Goal: Task Accomplishment & Management: Complete application form

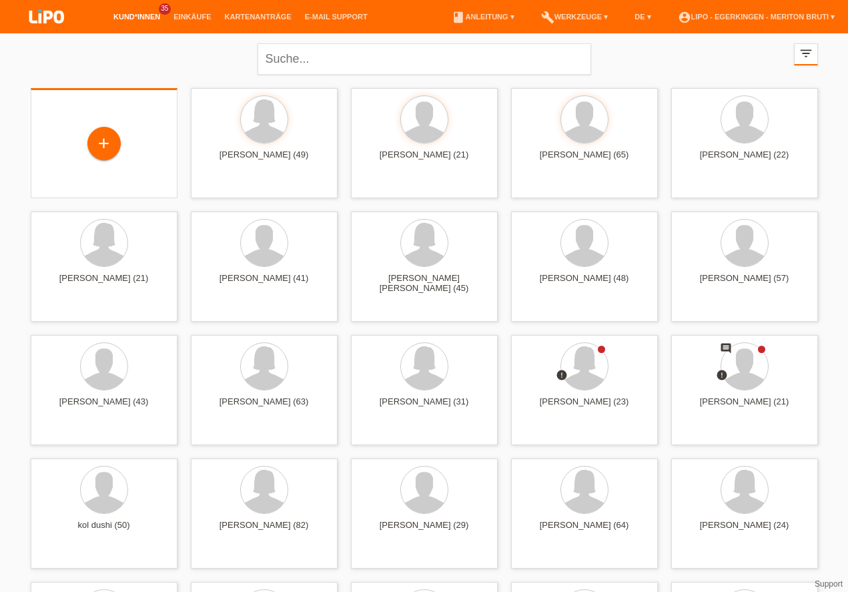
click at [98, 117] on div "+" at bounding box center [104, 143] width 147 height 110
click at [252, 19] on link "Kartenanträge" at bounding box center [258, 17] width 80 height 8
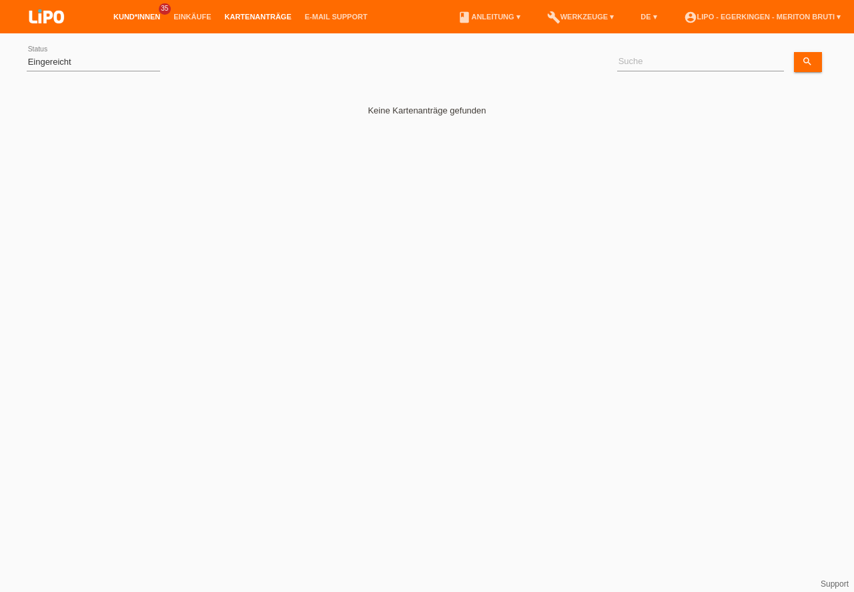
click at [125, 14] on link "Kund*innen" at bounding box center [137, 17] width 60 height 8
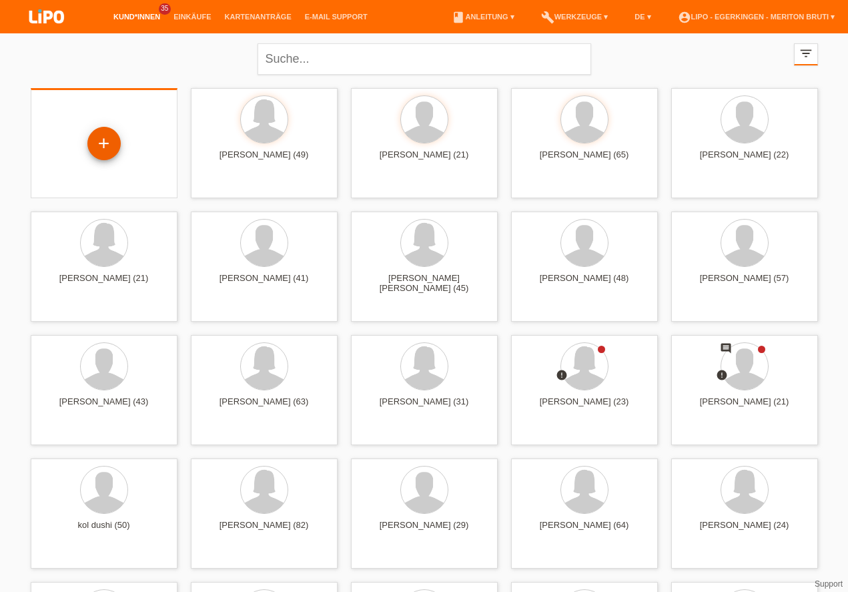
click at [99, 151] on div "+" at bounding box center [104, 143] width 32 height 23
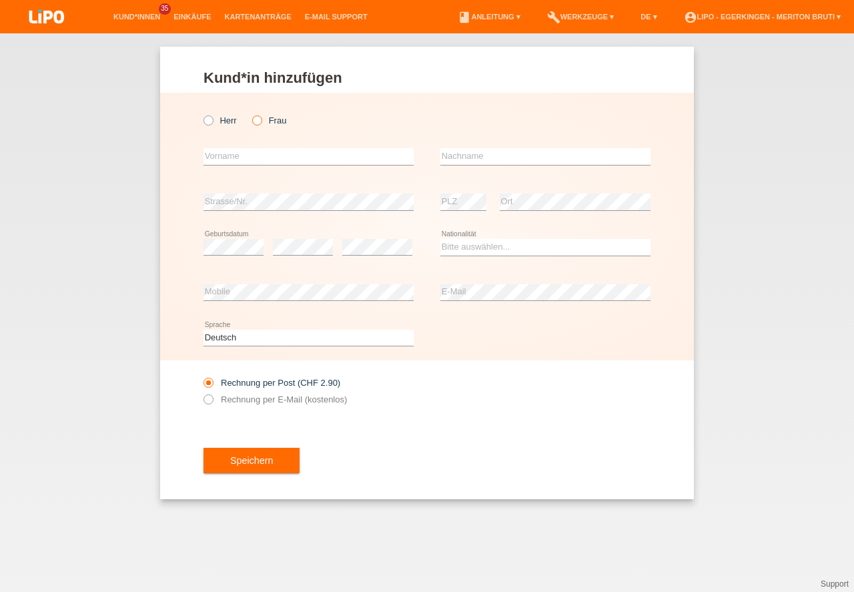
click at [250, 113] on icon at bounding box center [250, 113] width 0 height 0
click at [258, 123] on input "Frau" at bounding box center [256, 119] width 9 height 9
radio input "true"
click at [259, 157] on input "text" at bounding box center [308, 156] width 210 height 17
type input "Liliane"
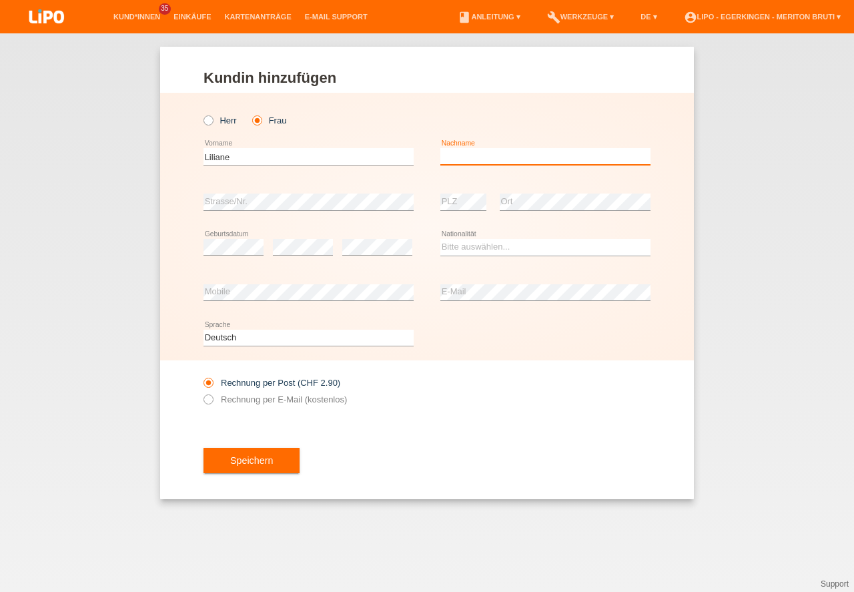
click at [520, 158] on input "text" at bounding box center [545, 156] width 210 height 17
type input "Fluri"
click at [366, 233] on div "error" at bounding box center [377, 247] width 70 height 45
click at [479, 243] on select "Bitte auswählen... Schweiz Deutschland Liechtenstein Österreich ------------ Af…" at bounding box center [545, 247] width 210 height 16
select select "CH"
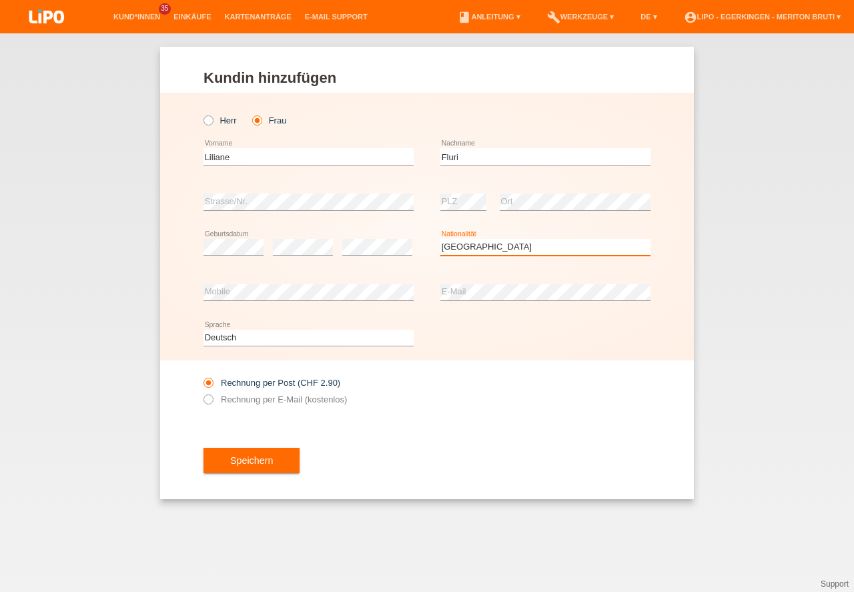
click at [0, 0] on option "Schweiz" at bounding box center [0, 0] width 0 height 0
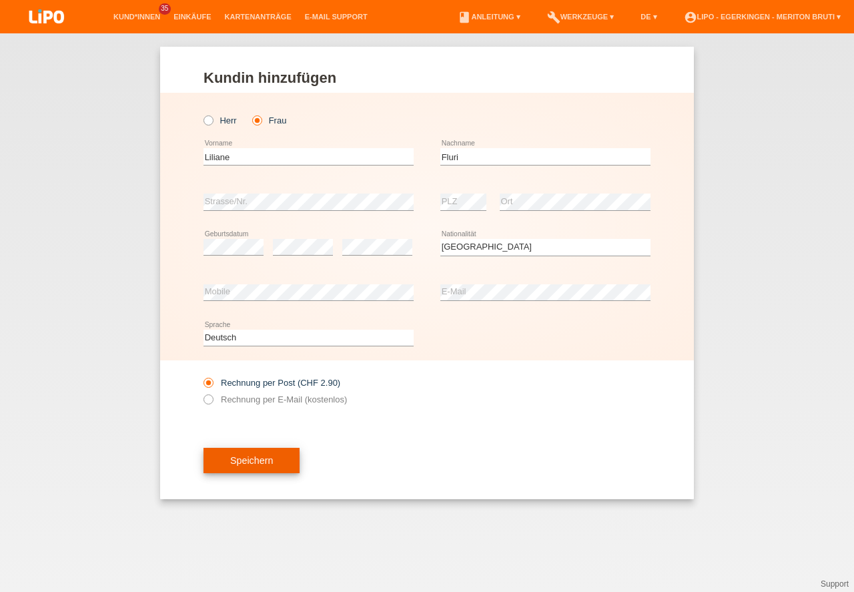
click at [289, 456] on button "Speichern" at bounding box center [251, 460] width 96 height 25
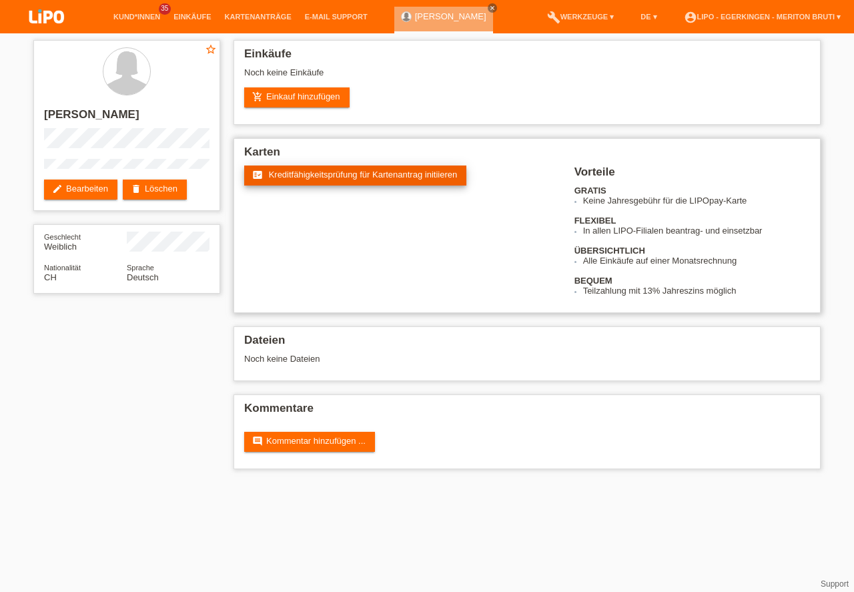
click at [376, 178] on span "Kreditfähigkeitsprüfung für Kartenantrag initiieren" at bounding box center [363, 174] width 189 height 10
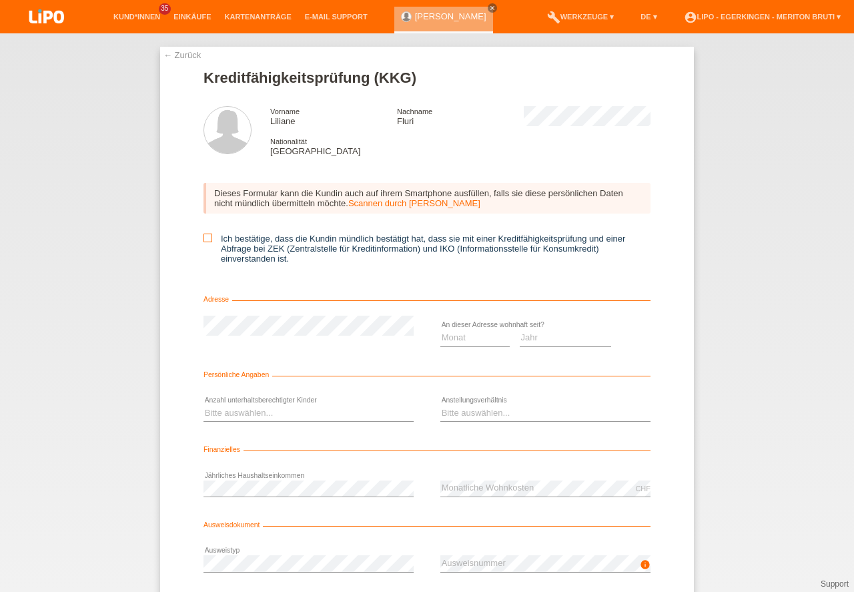
click at [203, 236] on icon at bounding box center [207, 237] width 9 height 9
click at [203, 236] on input "Ich bestätige, dass die Kundin mündlich bestätigt hat, dass sie mit einer Kredi…" at bounding box center [207, 237] width 9 height 9
checkbox input "true"
click at [568, 338] on select "Jahr 2025 2024 2023 2022 2021 2020 2019 2018 2017 2016 2015 2014 2013 2012 2011…" at bounding box center [566, 338] width 92 height 16
select select "2025"
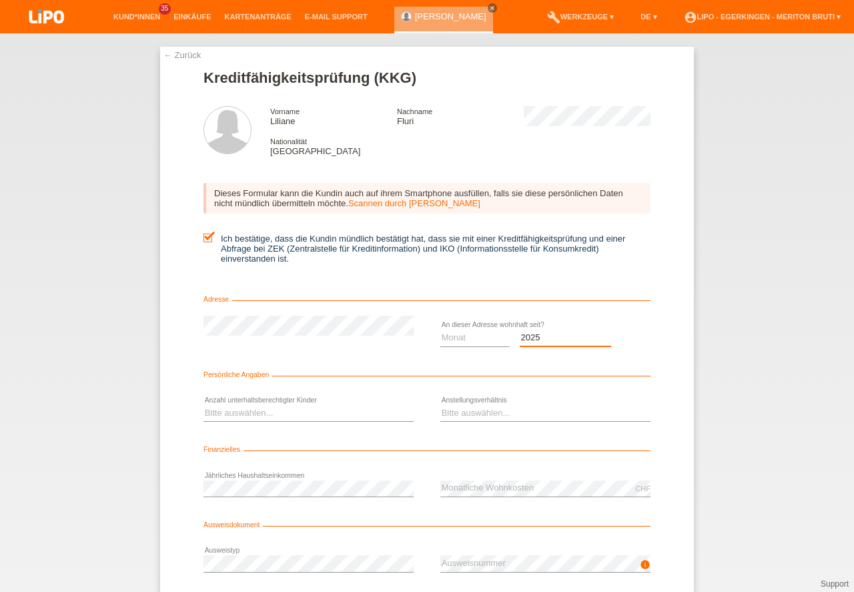
click at [0, 0] on option "2025" at bounding box center [0, 0] width 0 height 0
click at [467, 335] on select "Monat 01 02 03 04 05 06 07 08 09 10" at bounding box center [474, 338] width 69 height 16
select select "09"
click at [0, 0] on option "09" at bounding box center [0, 0] width 0 height 0
click at [311, 414] on select "Bitte auswählen... 0 1 2 3 4 5 6 7 8 9" at bounding box center [308, 413] width 210 height 16
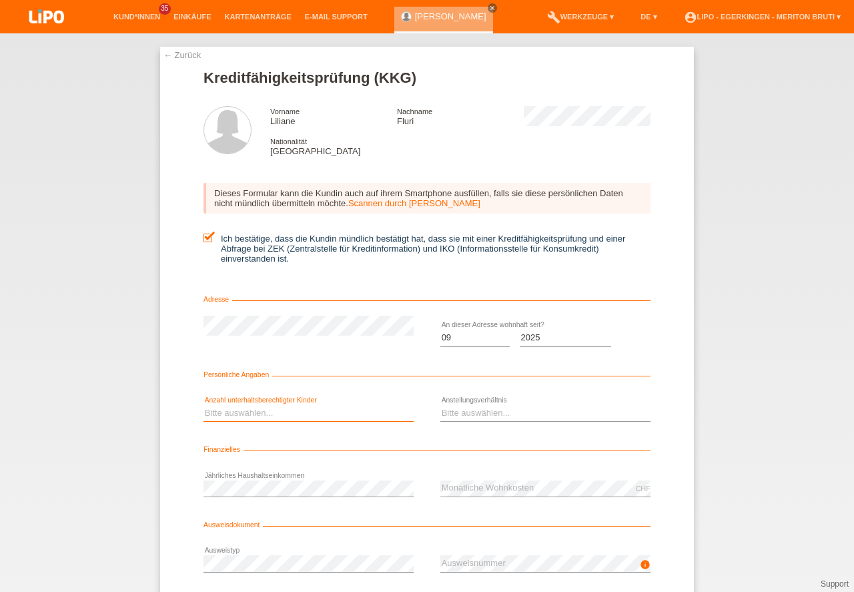
select select "0"
click at [0, 0] on option "0" at bounding box center [0, 0] width 0 height 0
click at [504, 411] on select "Bitte auswählen... Unbefristet Befristet Lehrling/Student Pensioniert Nicht arb…" at bounding box center [545, 413] width 210 height 16
select select "UNLIMITED"
click at [0, 0] on option "Unbefristet" at bounding box center [0, 0] width 0 height 0
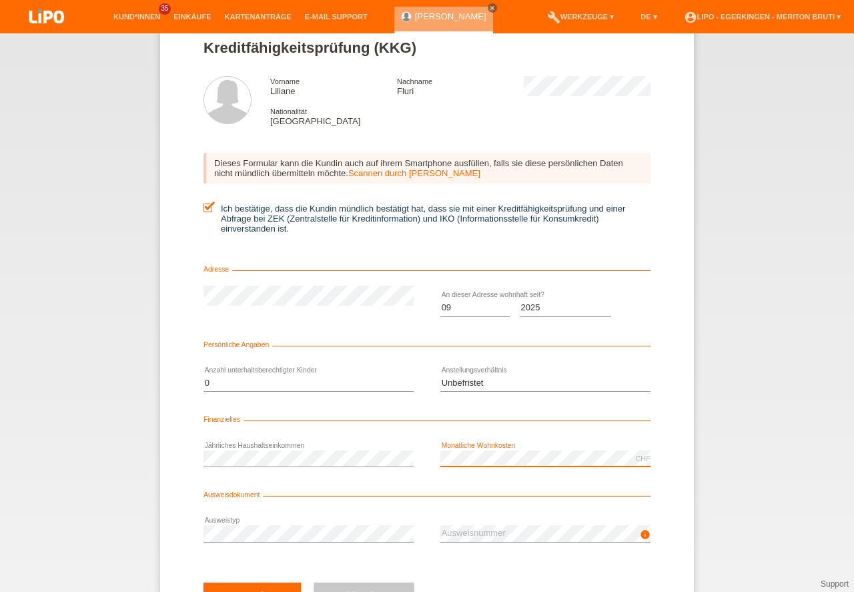
scroll to position [60, 0]
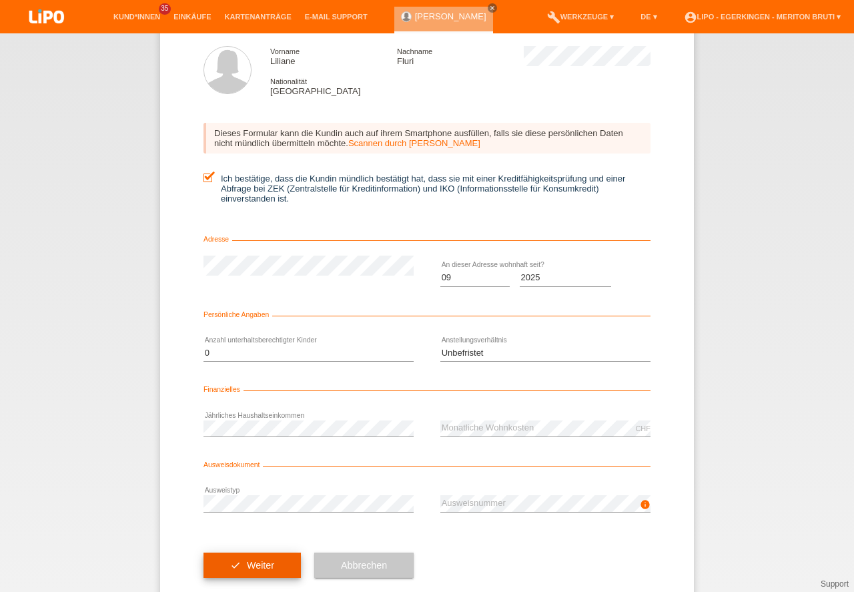
click at [286, 568] on button "check Weiter" at bounding box center [251, 564] width 97 height 25
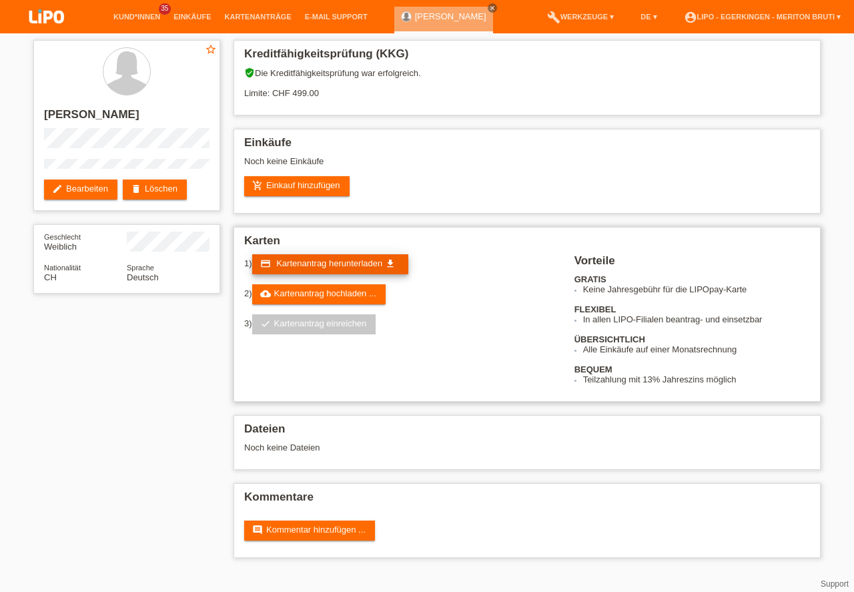
click at [360, 265] on span "Kartenantrag herunterladen" at bounding box center [329, 263] width 106 height 10
click at [324, 183] on link "add_shopping_cart Einkauf hinzufügen" at bounding box center [296, 186] width 105 height 20
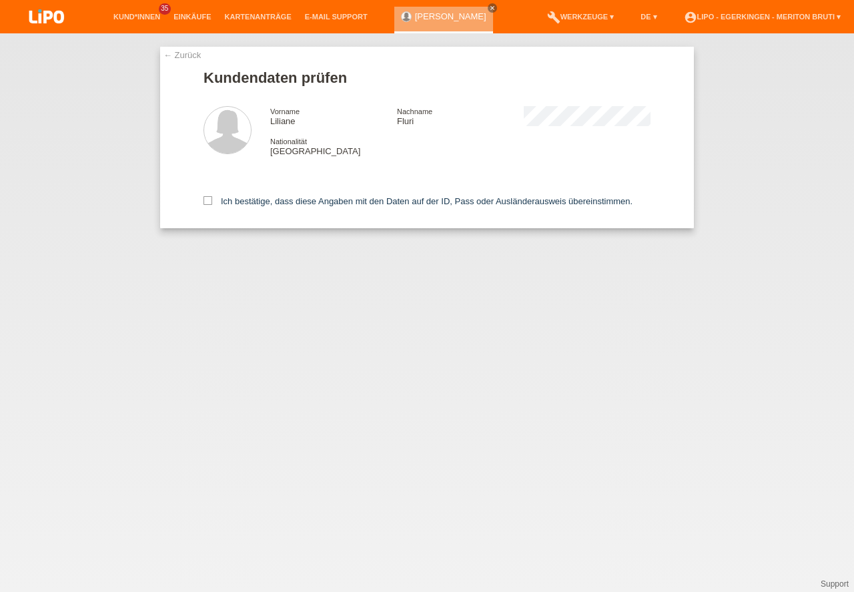
click at [812, 249] on div "← Zurück Kundendaten prüfen Vorname [PERSON_NAME] Nachname Fluri Nationalität […" at bounding box center [427, 312] width 854 height 558
click at [207, 203] on icon at bounding box center [207, 200] width 9 height 9
click at [207, 203] on input "Ich bestätige, dass diese Angaben mit den Daten auf der ID, Pass oder Ausländer…" at bounding box center [207, 200] width 9 height 9
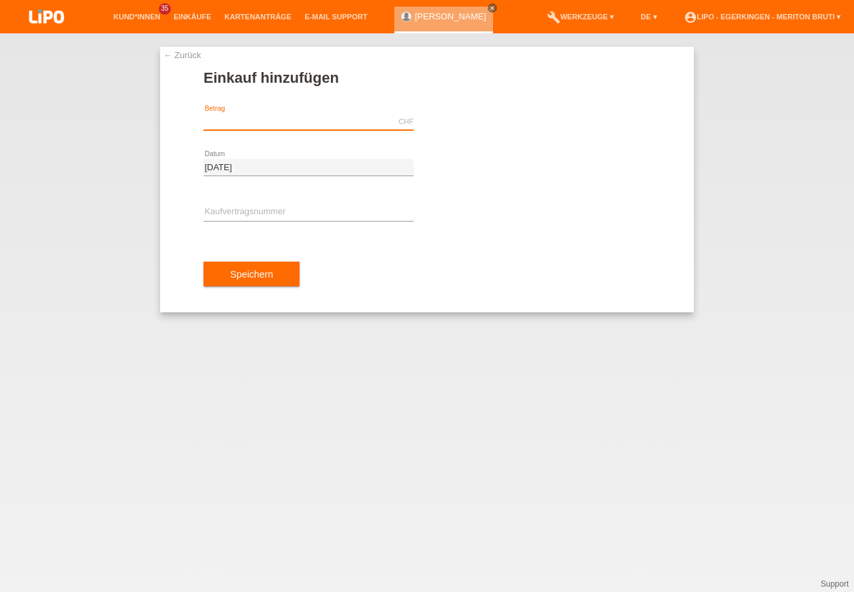
click at [263, 120] on input "text" at bounding box center [308, 121] width 210 height 17
type input "499.00"
click at [292, 211] on input "text" at bounding box center [308, 212] width 210 height 17
type input "x"
type input "XH39JF"
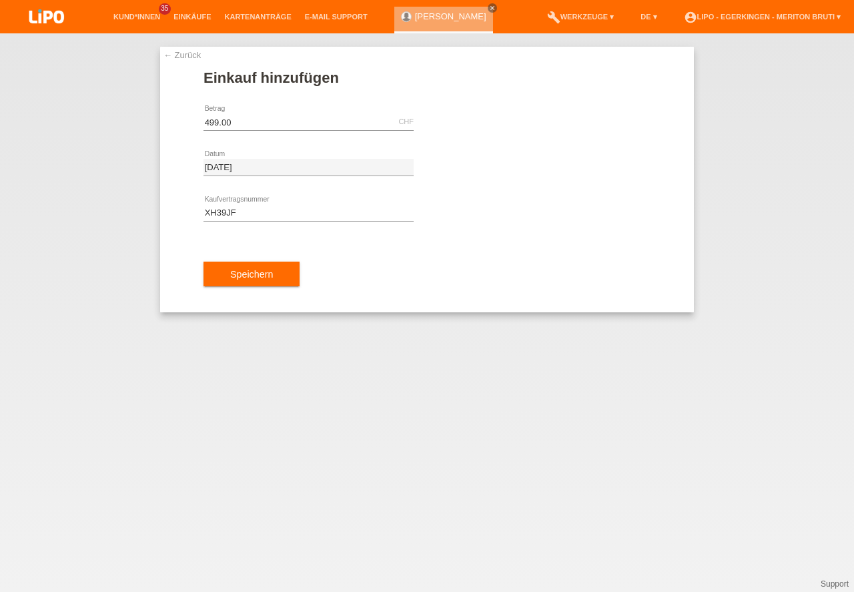
click at [749, 394] on div "← Zurück Einkauf hinzufügen 499.00 CHF error Betrag [DATE]" at bounding box center [427, 312] width 854 height 558
click at [241, 278] on button "Speichern" at bounding box center [251, 273] width 96 height 25
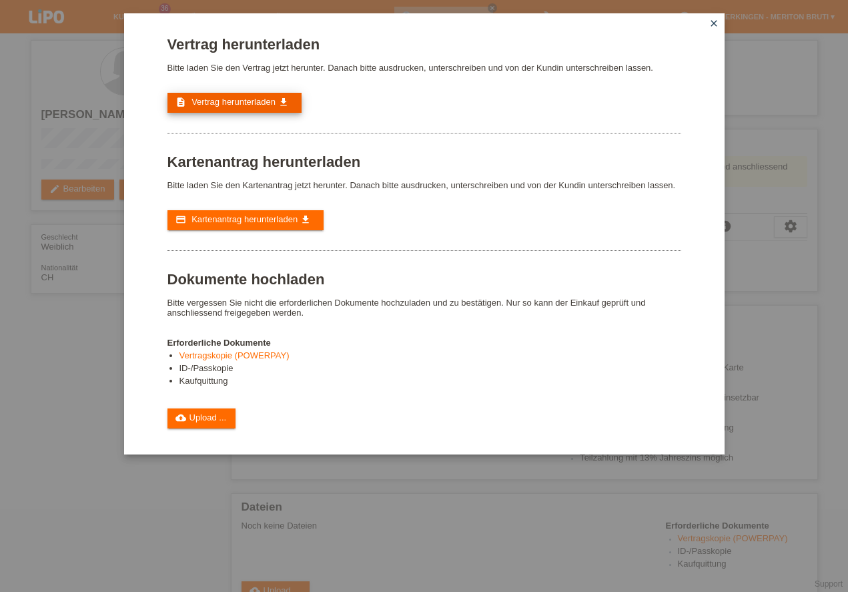
click at [268, 103] on span "Vertrag herunterladen" at bounding box center [233, 102] width 84 height 10
click at [219, 421] on link "cloud_upload Upload ..." at bounding box center [201, 418] width 69 height 20
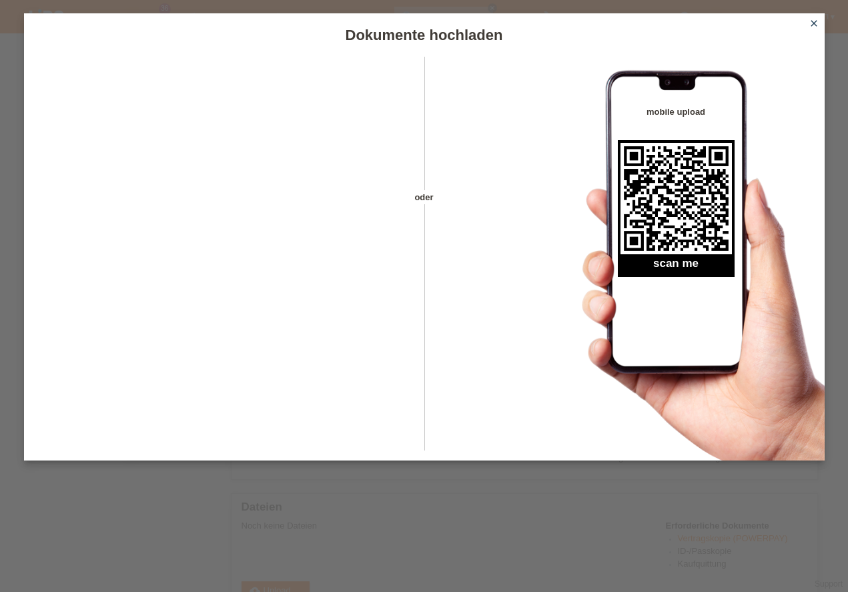
click at [314, 532] on div "Dokumente hochladen oder mobile upload scan me close" at bounding box center [424, 296] width 848 height 592
click at [342, 521] on div "Dokumente hochladen oder mobile upload scan me close" at bounding box center [424, 296] width 848 height 592
click at [794, 87] on div "mobile upload scan me" at bounding box center [686, 259] width 276 height 404
click at [820, 23] on link "close" at bounding box center [813, 24] width 17 height 15
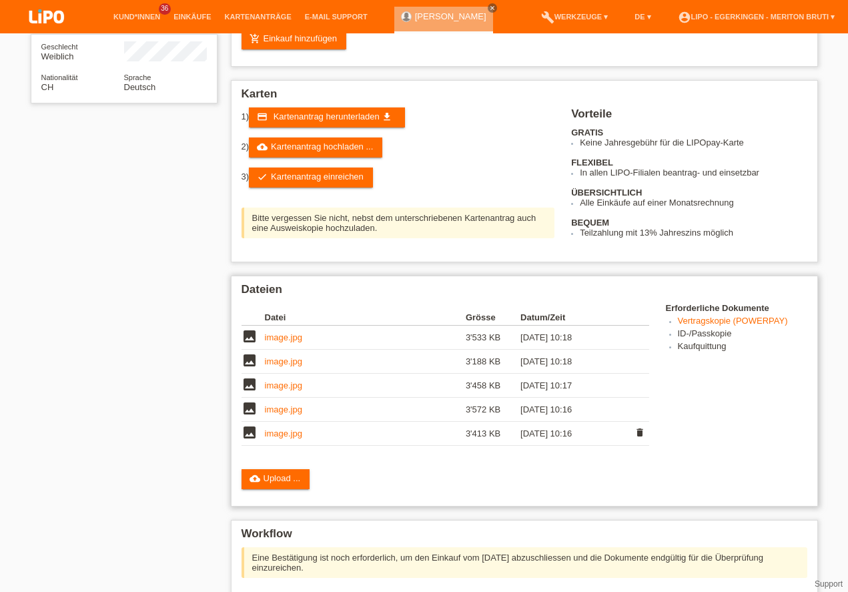
scroll to position [190, 0]
click at [278, 434] on link "image.jpg" at bounding box center [283, 433] width 37 height 10
click at [290, 360] on link "image.jpg" at bounding box center [283, 361] width 37 height 10
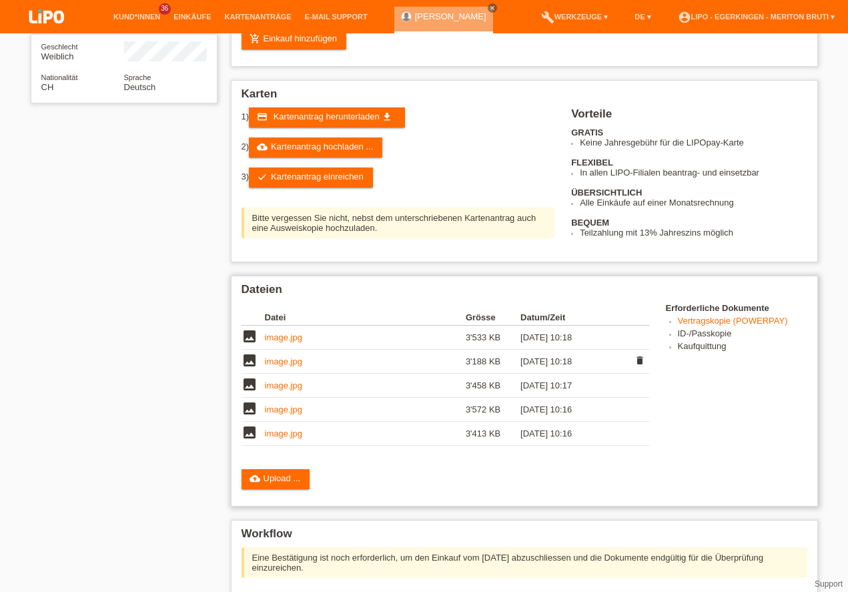
click at [642, 361] on icon "delete" at bounding box center [639, 360] width 11 height 11
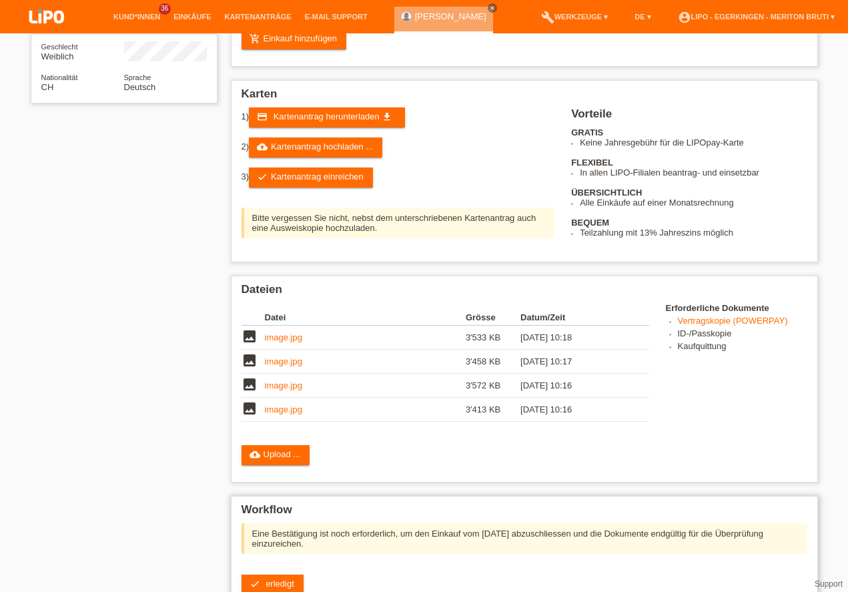
scroll to position [190, 0]
click at [291, 463] on link "cloud_upload Upload ..." at bounding box center [275, 455] width 69 height 20
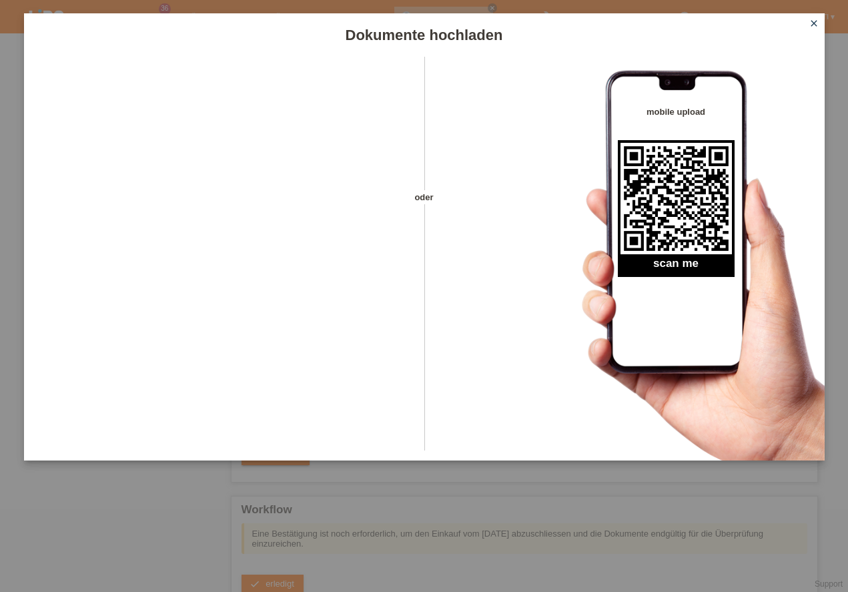
click at [813, 25] on icon "close" at bounding box center [814, 23] width 11 height 11
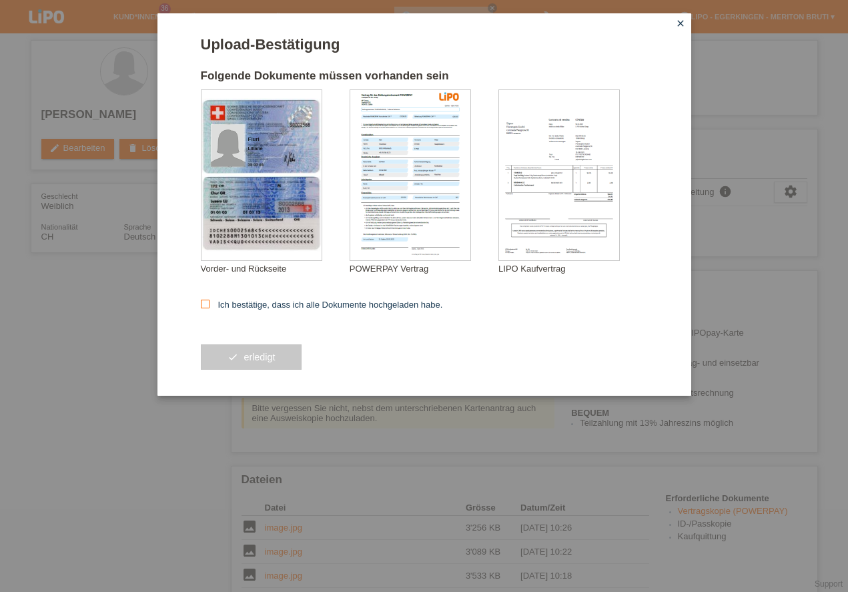
scroll to position [304, 0]
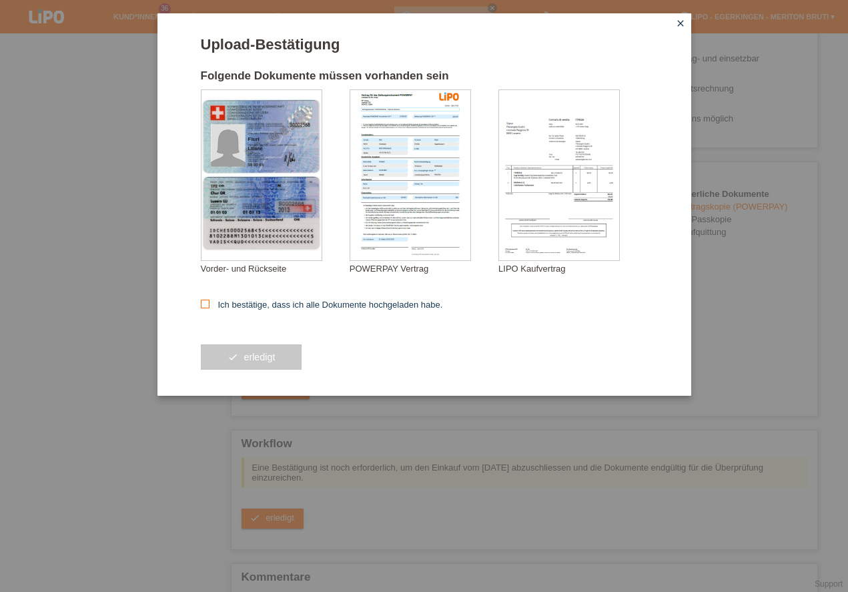
click at [207, 304] on icon at bounding box center [205, 304] width 9 height 9
click at [207, 304] on input "Ich bestätige, dass ich alle Dokumente hochgeladen habe." at bounding box center [205, 304] width 9 height 9
checkbox input "true"
click at [245, 358] on button "check erledigt" at bounding box center [251, 356] width 101 height 25
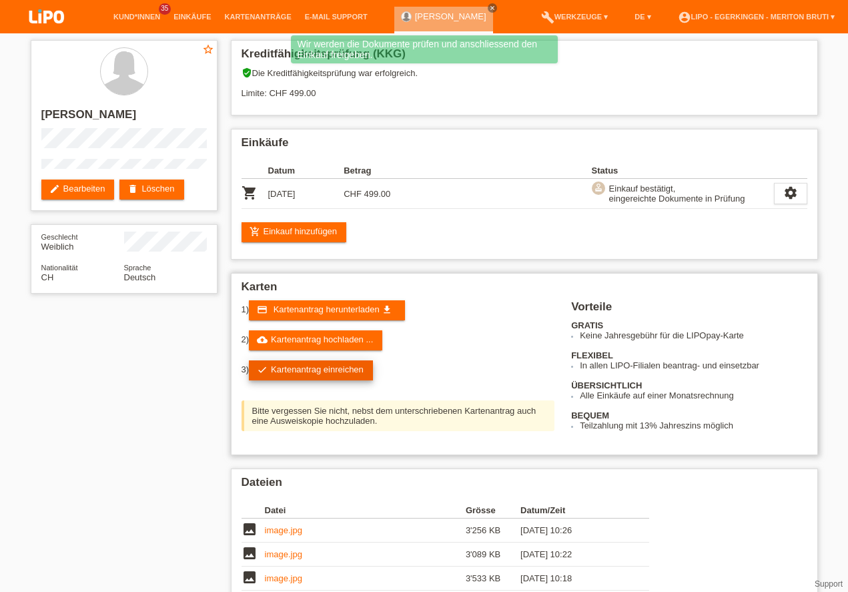
click at [350, 370] on link "check Kartenantrag einreichen" at bounding box center [311, 370] width 124 height 20
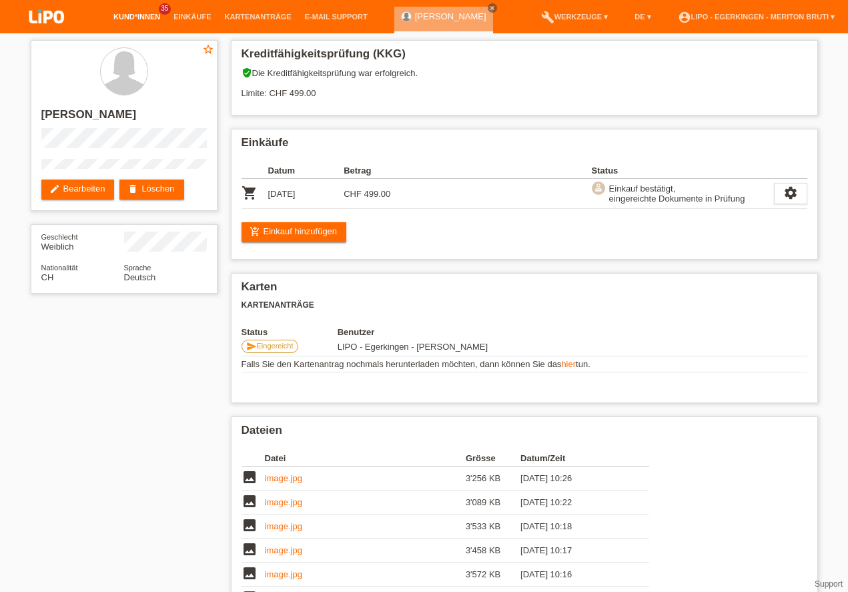
click at [139, 17] on link "Kund*innen" at bounding box center [137, 17] width 60 height 8
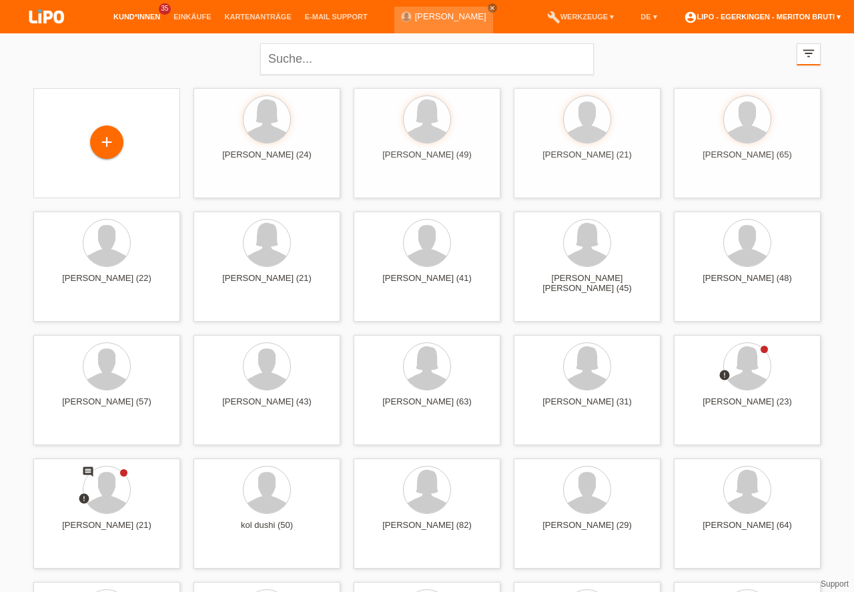
click at [823, 18] on link "account_circle LIPO - Egerkingen - Meriton Bruti ▾" at bounding box center [762, 17] width 170 height 8
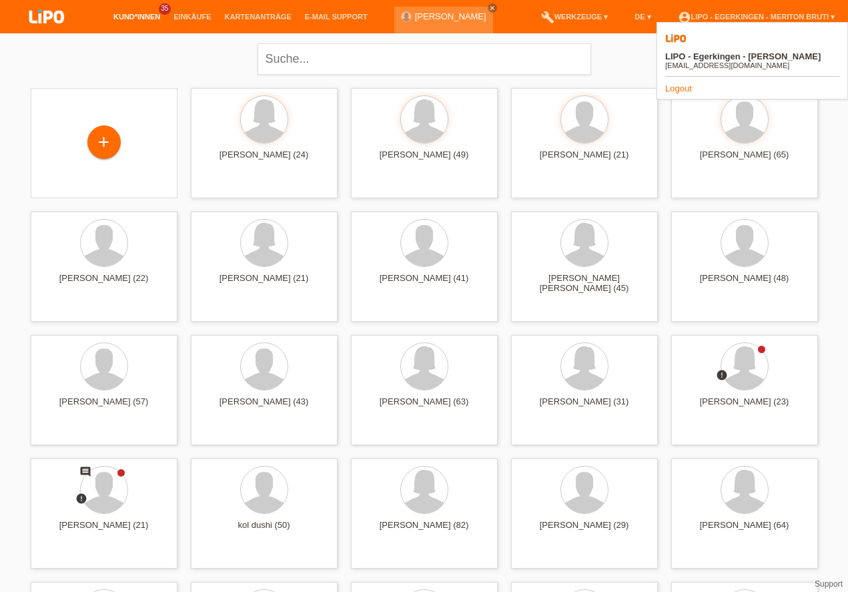
click at [679, 83] on link "Logout" at bounding box center [678, 88] width 27 height 10
